Goal: Information Seeking & Learning: Learn about a topic

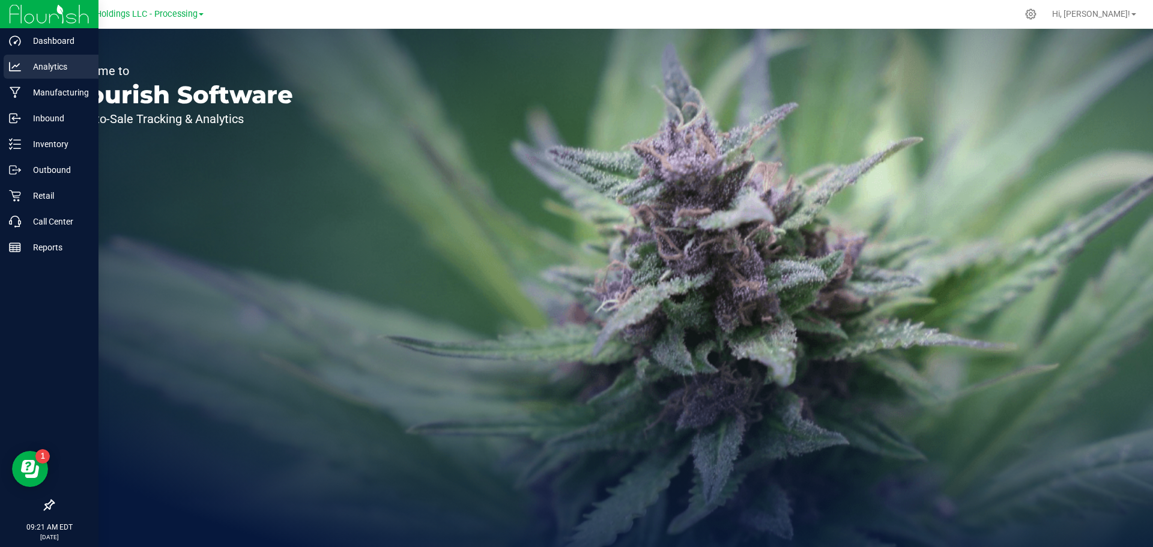
click at [34, 70] on p "Analytics" at bounding box center [57, 66] width 72 height 14
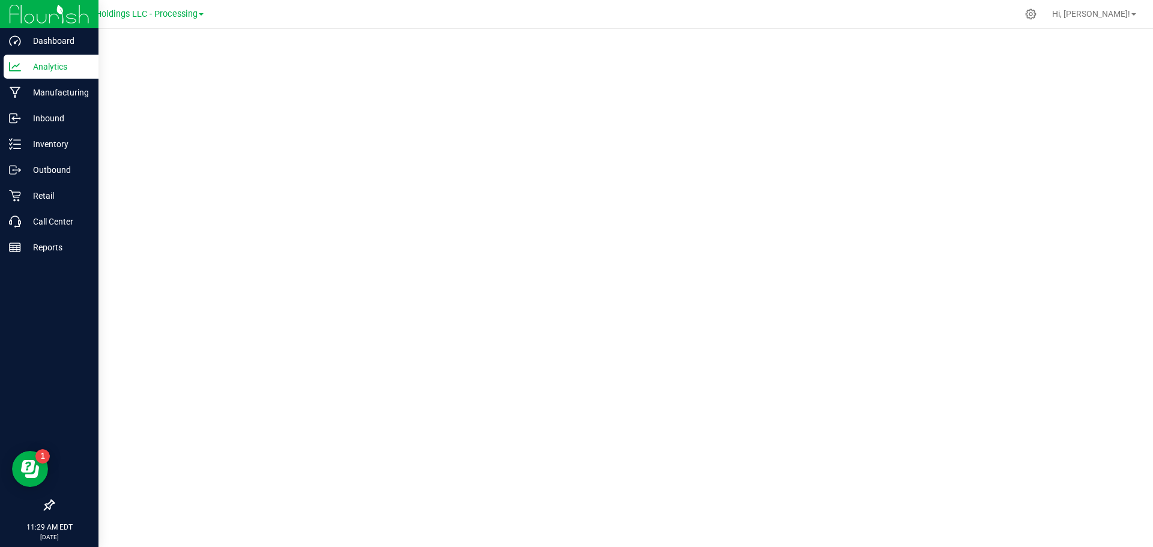
click at [23, 66] on p "Analytics" at bounding box center [57, 66] width 72 height 14
click at [45, 65] on p "Analytics" at bounding box center [57, 66] width 72 height 14
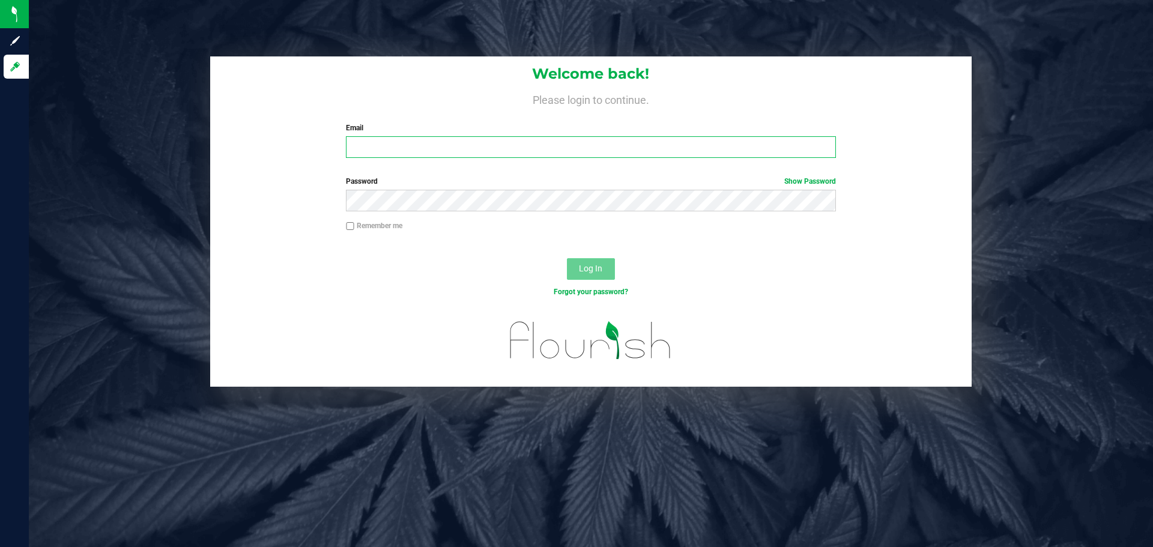
type input "[EMAIL_ADDRESS][DOMAIN_NAME]"
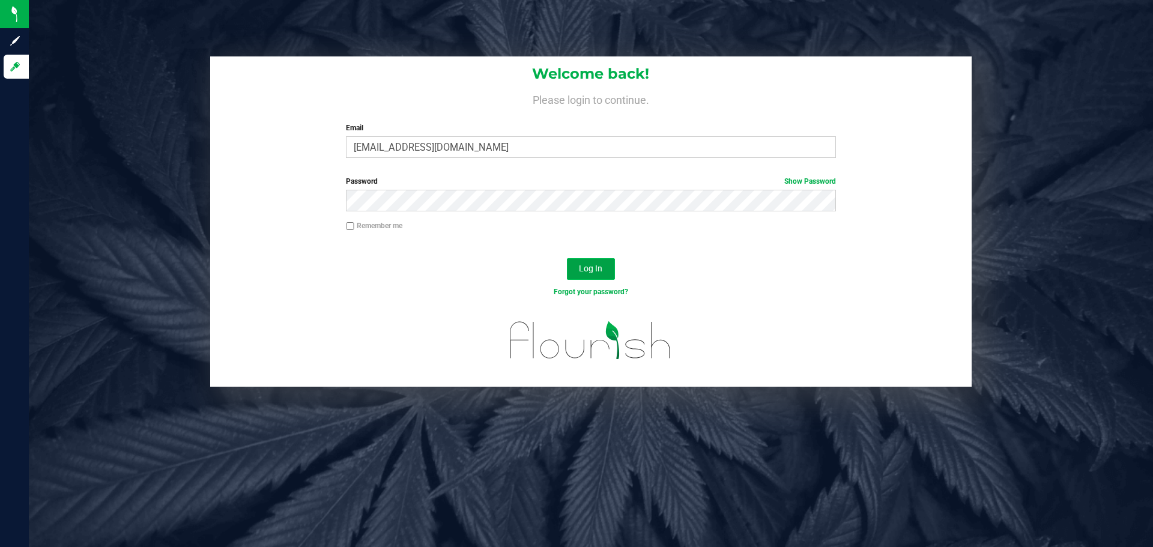
click at [592, 274] on button "Log In" at bounding box center [591, 269] width 48 height 22
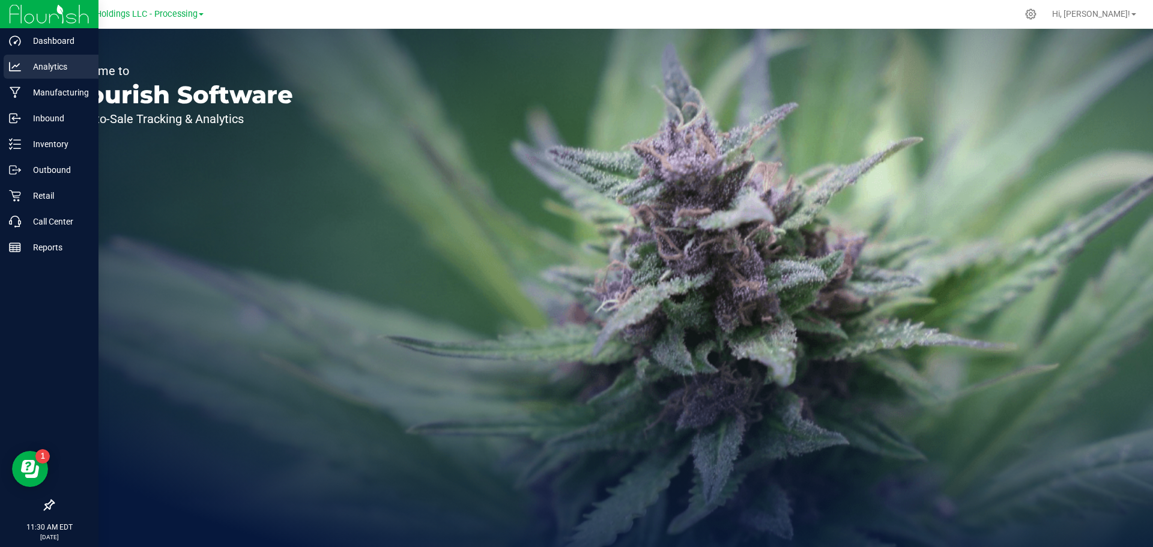
click at [38, 59] on div "Analytics" at bounding box center [51, 67] width 95 height 24
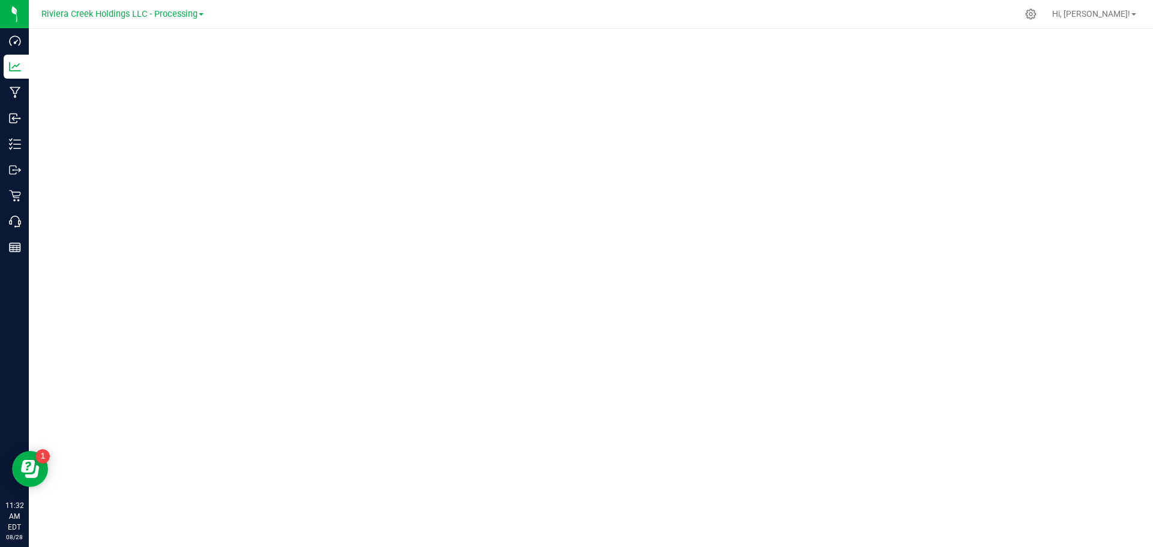
click at [471, 23] on div at bounding box center [616, 13] width 802 height 23
click at [287, 25] on div at bounding box center [616, 13] width 802 height 23
